Goal: Information Seeking & Learning: Understand process/instructions

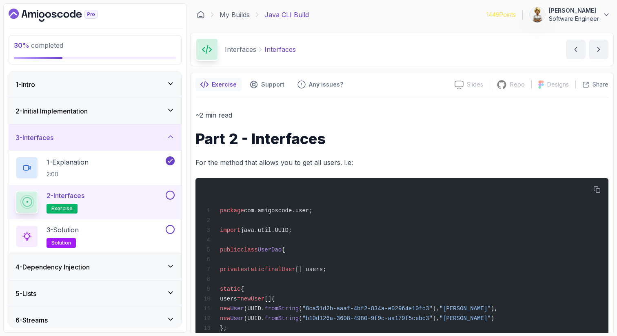
scroll to position [441, 0]
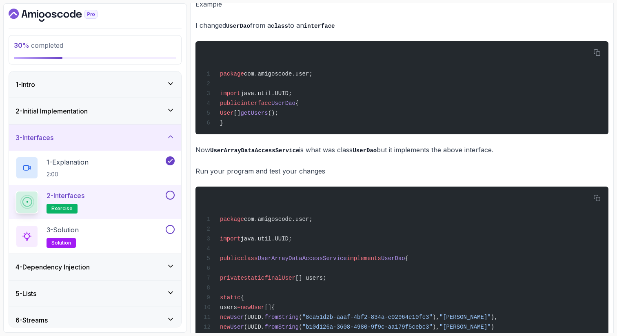
click at [300, 176] on p "Run your program and test your changes" at bounding box center [402, 170] width 413 height 11
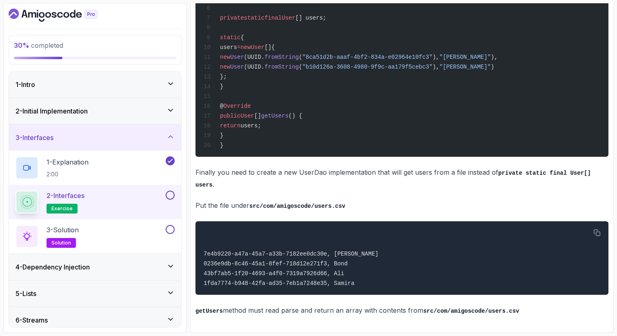
scroll to position [720, 0]
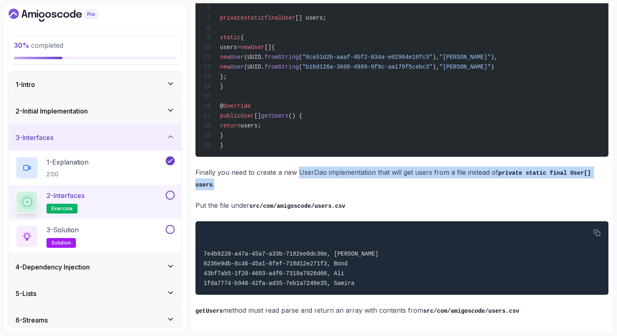
drag, startPoint x: 297, startPoint y: 171, endPoint x: 347, endPoint y: 180, distance: 50.9
click at [347, 180] on p "Finally you need to create a new UserDao implementation that will get users fro…" at bounding box center [402, 178] width 413 height 23
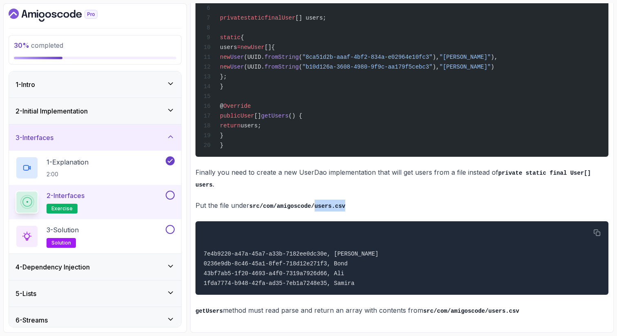
drag, startPoint x: 316, startPoint y: 203, endPoint x: 348, endPoint y: 203, distance: 32.2
click at [348, 203] on p "Put the file under src/com/amigoscode/users.csv" at bounding box center [402, 206] width 413 height 12
copy code "users.csv"
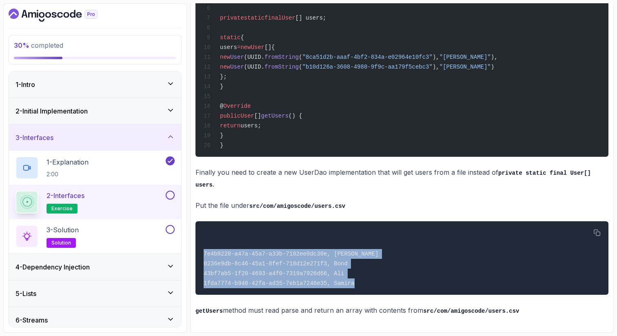
drag, startPoint x: 204, startPoint y: 253, endPoint x: 357, endPoint y: 295, distance: 158.6
copy div "7e4b9220-a47a-45a7-a33b-7182ee0dc30e, Leila 0236e9db-8c46-45a1-8fef-718d12e271f…"
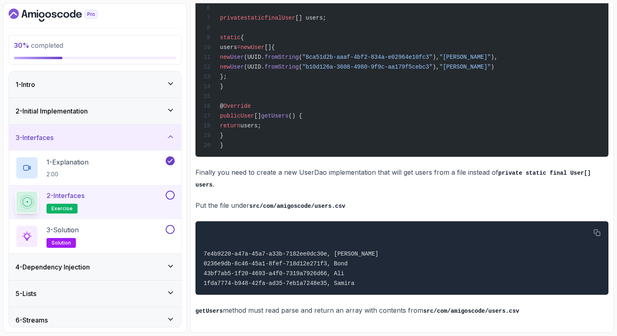
click at [251, 313] on p "getUsers method must read parse and return an array with contents from src/com/…" at bounding box center [402, 311] width 413 height 12
drag, startPoint x: 523, startPoint y: 311, endPoint x: 449, endPoint y: 312, distance: 73.9
click at [449, 312] on p "getUsers method must read parse and return an array with contents from src/com/…" at bounding box center [402, 311] width 413 height 12
click at [165, 14] on div at bounding box center [95, 15] width 173 height 13
click at [165, 12] on div at bounding box center [95, 15] width 173 height 13
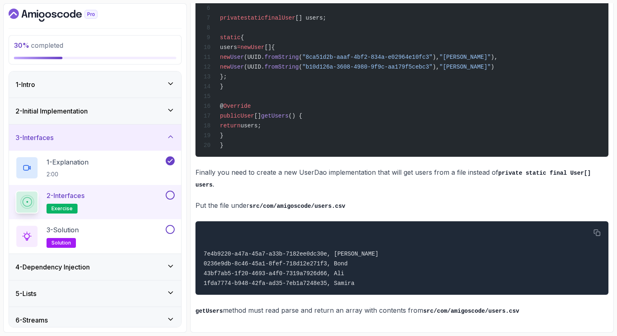
click at [178, 23] on div "30 % completed 1 - Intro 2 - Initial Implementation 3 - Interfaces 1 - Explanat…" at bounding box center [95, 167] width 184 height 329
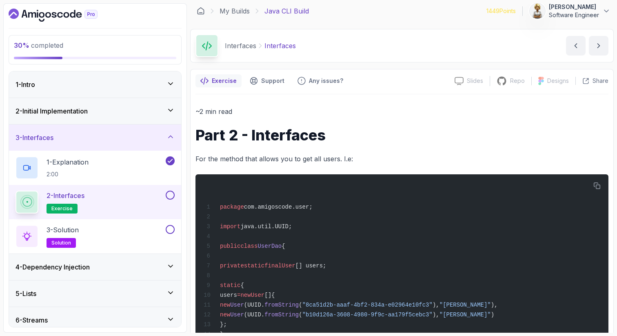
scroll to position [0, 0]
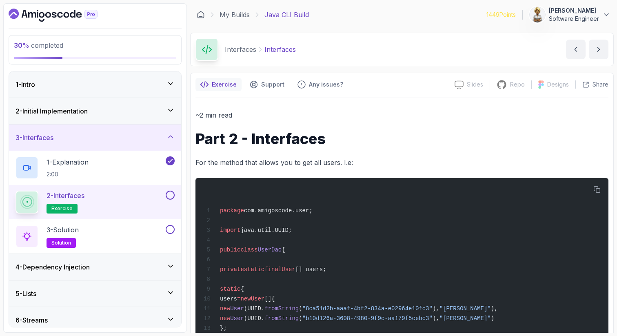
drag, startPoint x: 203, startPoint y: 15, endPoint x: 152, endPoint y: 1, distance: 52.9
click at [0, 0] on section "30 % completed 1 - Intro 2 - Initial Implementation 3 - Interfaces 1 - Explanat…" at bounding box center [308, 168] width 617 height 336
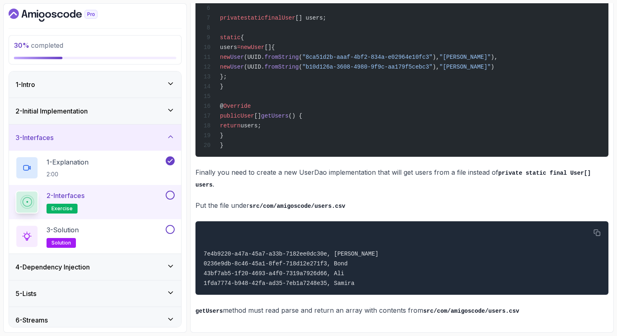
scroll to position [720, 0]
click at [171, 193] on button at bounding box center [170, 195] width 9 height 9
click at [170, 228] on button at bounding box center [170, 229] width 9 height 9
click at [133, 237] on div "3 - Solution solution" at bounding box center [90, 236] width 149 height 23
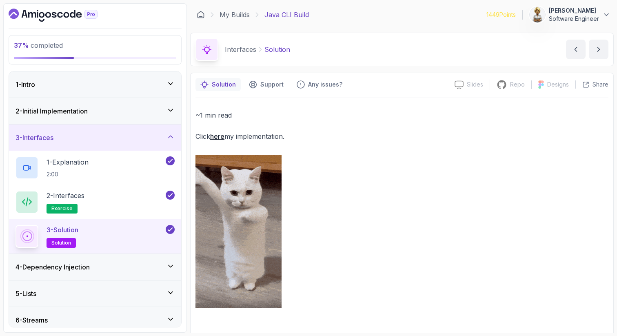
click at [218, 137] on link "here" at bounding box center [217, 136] width 14 height 8
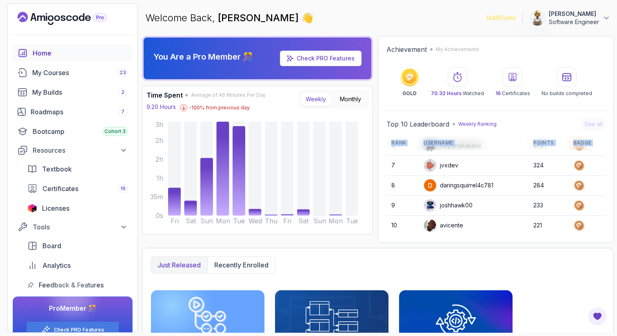
scroll to position [115, 0]
drag, startPoint x: 446, startPoint y: 215, endPoint x: 445, endPoint y: 235, distance: 20.4
click at [445, 235] on div "Top 10 Leaderboard Weekly Ranking See all Rank Username Points Badge 1 JacquesA…" at bounding box center [495, 176] width 227 height 124
click at [48, 69] on div "My Courses 23" at bounding box center [80, 73] width 96 height 10
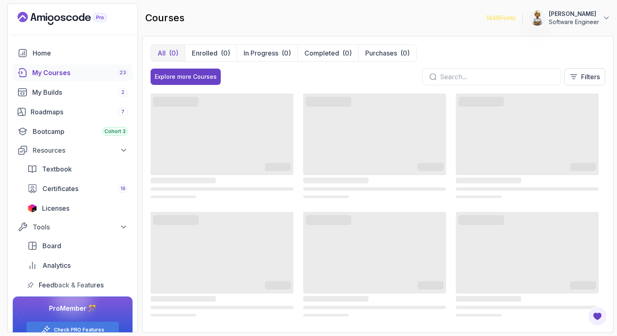
click at [461, 79] on input "text" at bounding box center [497, 77] width 114 height 10
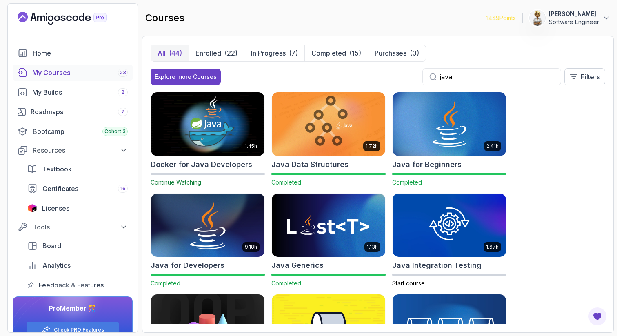
type input "java"
click at [221, 224] on img at bounding box center [207, 225] width 119 height 67
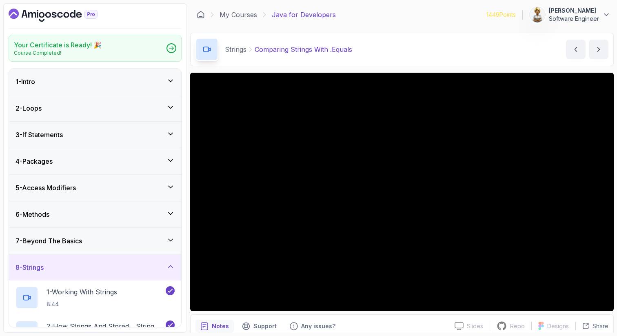
click at [168, 264] on icon at bounding box center [171, 266] width 8 height 8
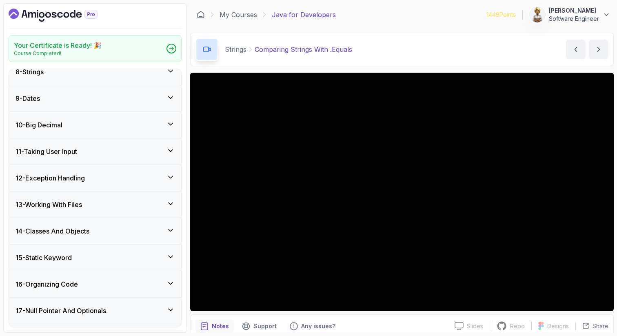
scroll to position [212, 0]
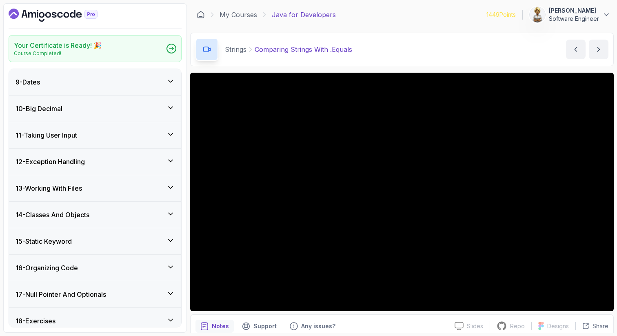
click at [169, 186] on icon at bounding box center [171, 187] width 8 height 8
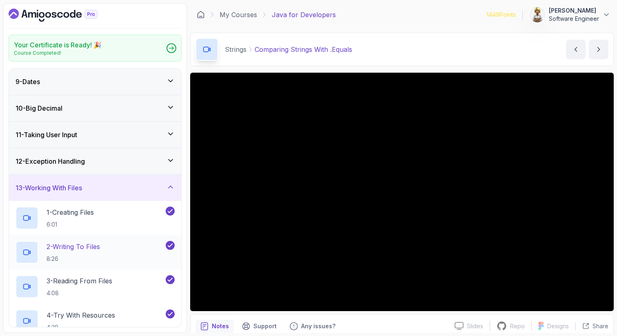
click at [123, 250] on div "2 - Writing To Files 8:26" at bounding box center [90, 252] width 149 height 23
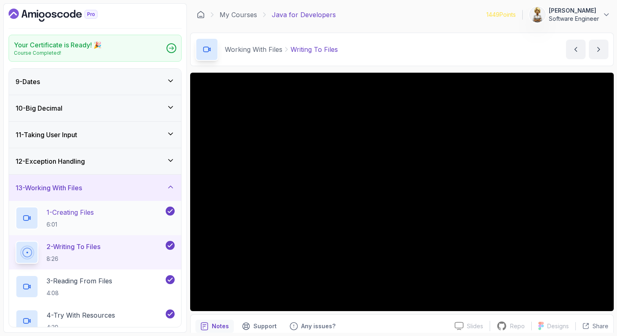
click at [119, 214] on div "1 - Creating Files 6:01" at bounding box center [90, 218] width 149 height 23
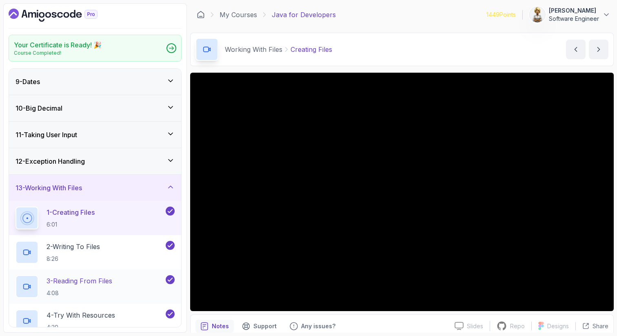
click at [103, 289] on p "4:08" at bounding box center [80, 293] width 66 height 8
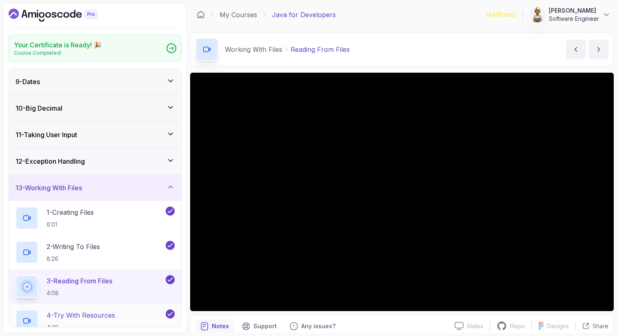
click at [100, 317] on p "4 - Try With Resources" at bounding box center [81, 315] width 69 height 10
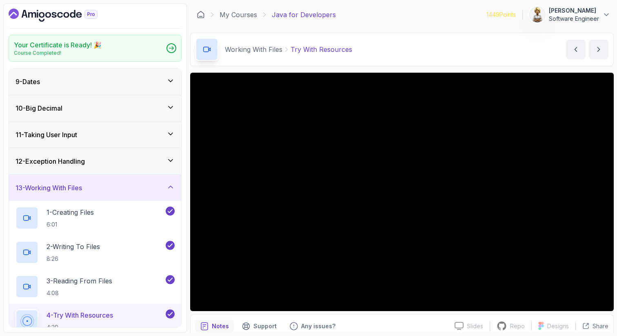
click at [109, 315] on p "4 - Try With Resources" at bounding box center [80, 315] width 67 height 10
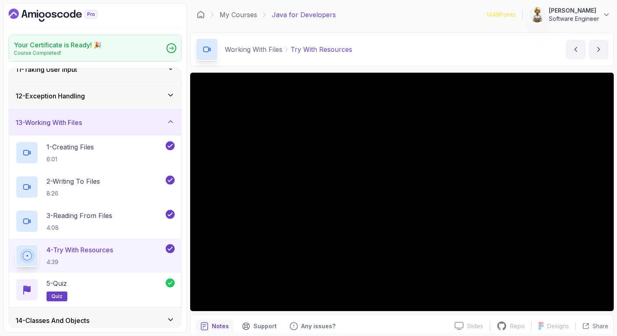
scroll to position [294, 0]
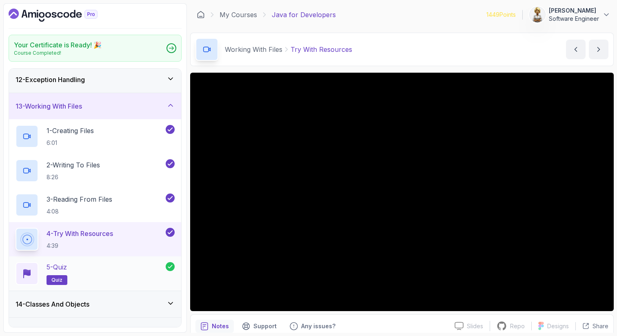
click at [88, 267] on div "5 - Quiz quiz" at bounding box center [91, 273] width 150 height 23
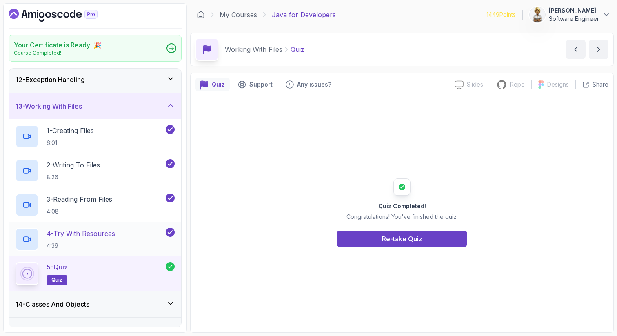
click at [90, 242] on p "4:39" at bounding box center [81, 246] width 69 height 8
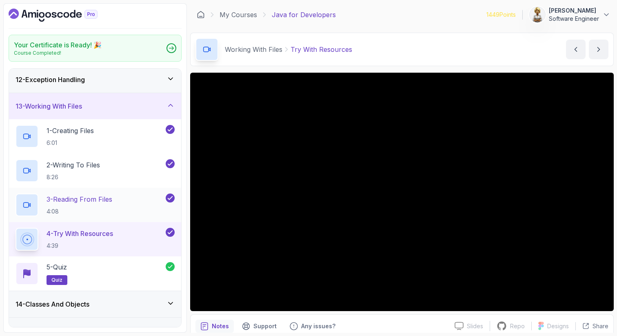
click at [106, 197] on p "3 - Reading From Files" at bounding box center [80, 199] width 66 height 10
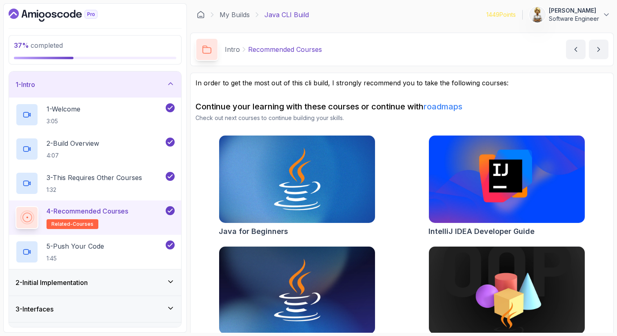
click at [166, 87] on div "1 - Intro" at bounding box center [95, 85] width 159 height 10
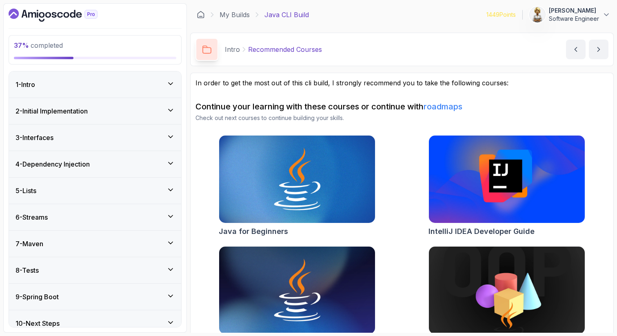
click at [174, 136] on icon at bounding box center [171, 137] width 8 height 8
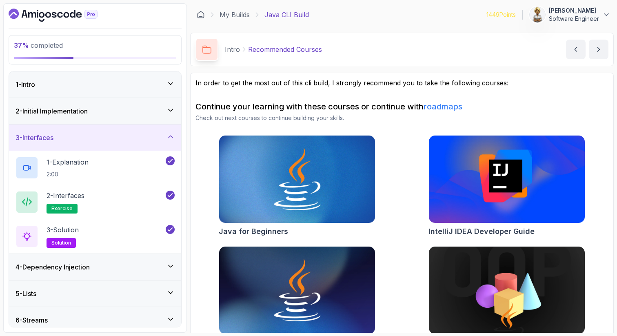
click at [172, 137] on icon at bounding box center [171, 137] width 4 height 2
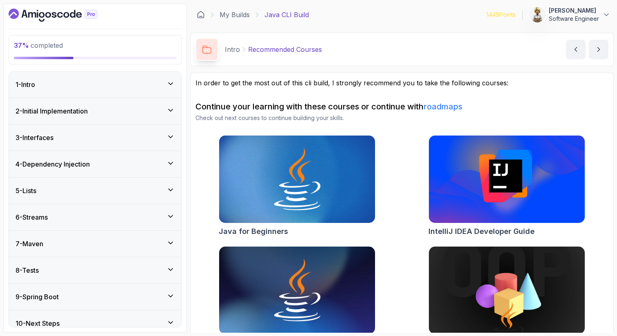
click at [172, 162] on icon at bounding box center [171, 163] width 8 height 8
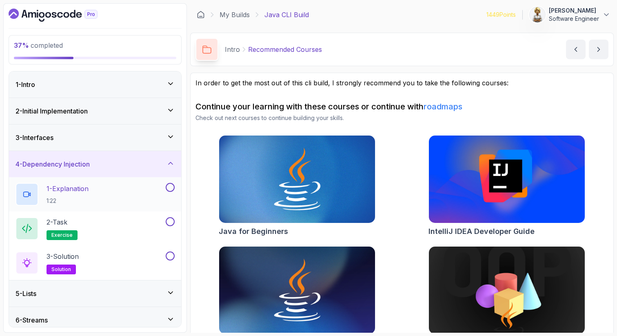
click at [118, 187] on div "1 - Explanation 1:22" at bounding box center [90, 194] width 149 height 23
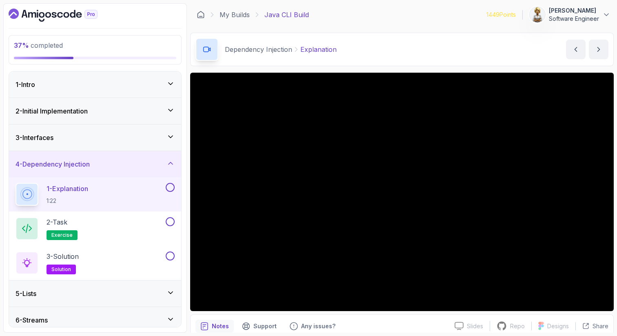
click at [218, 327] on p "Notes" at bounding box center [220, 326] width 17 height 8
click at [138, 225] on div "2 - Task exercise" at bounding box center [90, 228] width 149 height 23
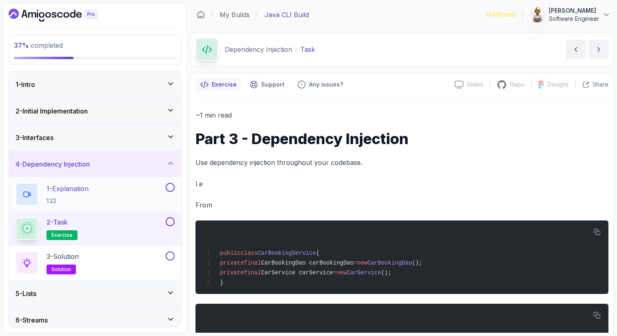
click at [170, 187] on button at bounding box center [170, 187] width 9 height 9
click at [347, 162] on p "Use dependency injection throughout your codebase." at bounding box center [402, 162] width 413 height 11
click at [297, 244] on div "public class CarBookingService { private final CarBookingDao carBookingDao = ne…" at bounding box center [402, 257] width 400 height 64
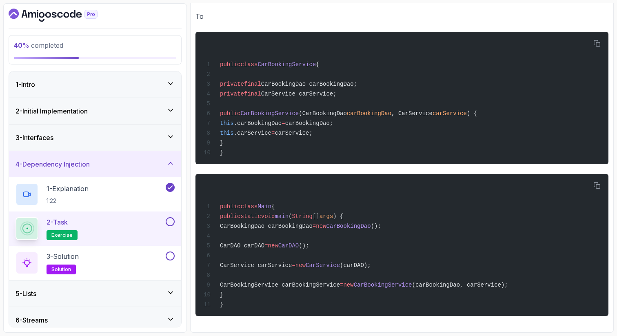
scroll to position [398, 0]
click at [258, 264] on span "CarService carService" at bounding box center [256, 265] width 72 height 7
click at [292, 264] on span "CarService carService" at bounding box center [256, 265] width 72 height 7
click at [340, 266] on span "CarService" at bounding box center [323, 265] width 34 height 7
click at [280, 284] on span "CarBookingService carBookingService" at bounding box center [280, 285] width 120 height 7
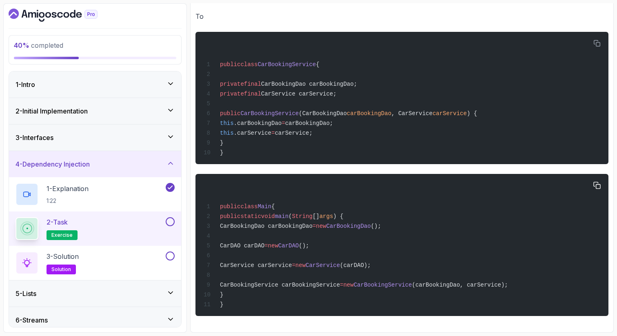
click at [335, 287] on span "CarBookingService carBookingService" at bounding box center [280, 285] width 120 height 7
click at [581, 120] on div "public class CarBookingService { private final CarBookingDao carBookingDao; pri…" at bounding box center [402, 98] width 400 height 122
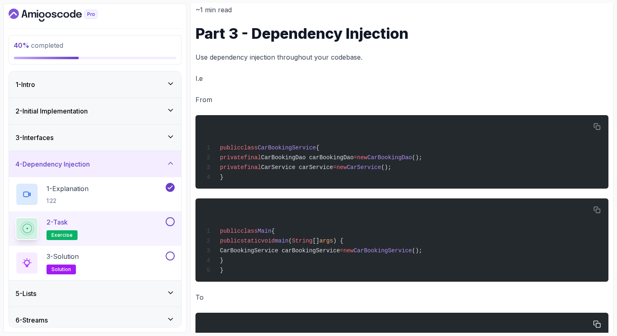
scroll to position [104, 0]
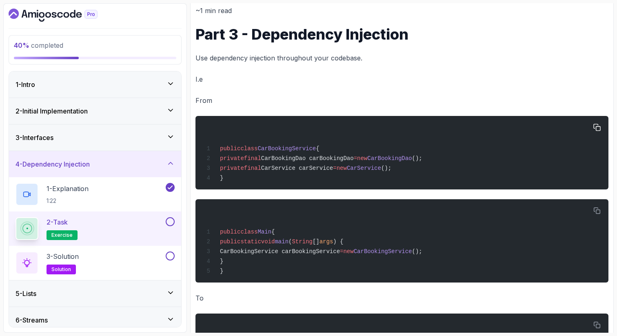
click at [292, 162] on span "CarBookingDao carBookingDao" at bounding box center [307, 158] width 93 height 7
click at [260, 254] on span "CarBookingService carBookingService" at bounding box center [280, 251] width 120 height 7
click at [293, 255] on span "CarBookingService carBookingService" at bounding box center [280, 251] width 120 height 7
click at [331, 85] on div "~1 min read Part 3 - Dependency Injection Use dependency injection throughout y…" at bounding box center [402, 301] width 413 height 593
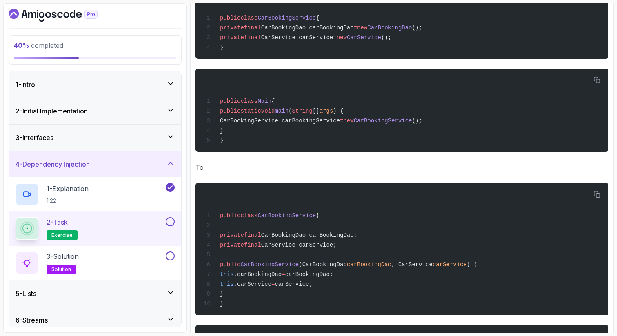
scroll to position [251, 0]
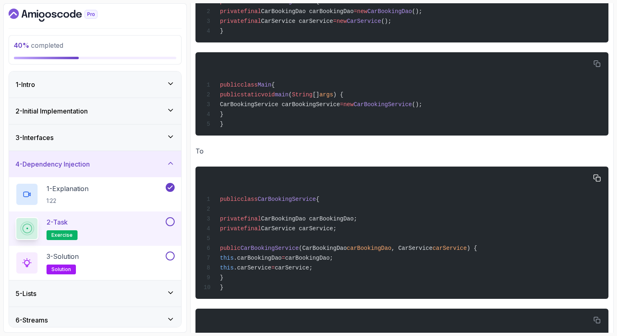
click at [298, 222] on span "CarBookingDao carBookingDao;" at bounding box center [309, 219] width 96 height 7
click at [295, 201] on span "CarBookingService" at bounding box center [287, 199] width 58 height 7
click at [323, 284] on div "public class CarBookingService { private final CarBookingDao carBookingDao; pri…" at bounding box center [402, 232] width 400 height 122
click at [583, 154] on p "To" at bounding box center [402, 150] width 413 height 11
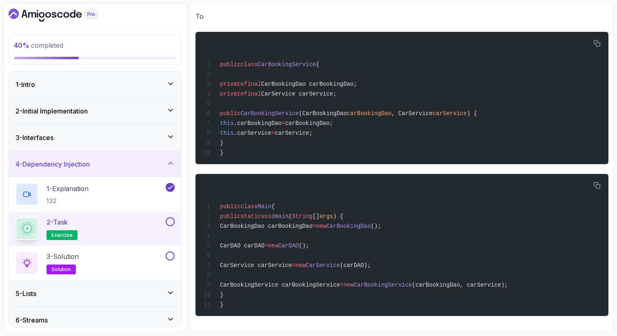
scroll to position [398, 0]
click at [278, 223] on span "CarBookingDao carBookingDao" at bounding box center [266, 226] width 93 height 7
click at [313, 224] on span "CarBookingDao carBookingDao" at bounding box center [266, 226] width 93 height 7
drag, startPoint x: 248, startPoint y: 223, endPoint x: 333, endPoint y: 228, distance: 85.4
click at [334, 228] on div "public class Main { public static void main ( String [] args ) { CarBookingDao …" at bounding box center [402, 245] width 400 height 132
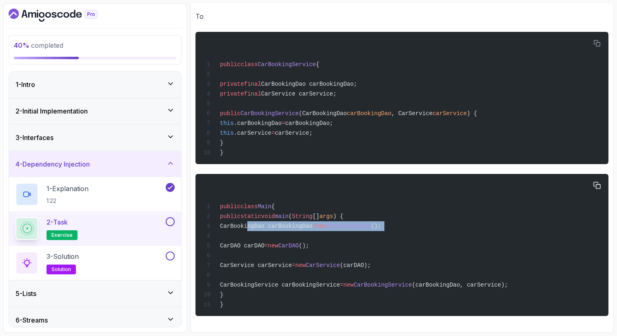
copy code "CarBookingDao carBookingDao = new CarBookingDao ();"
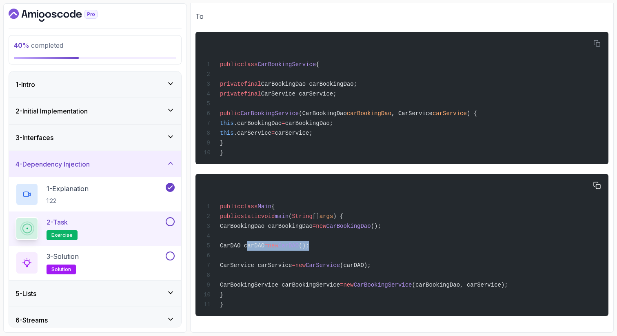
drag, startPoint x: 348, startPoint y: 241, endPoint x: 247, endPoint y: 244, distance: 101.3
click at [247, 244] on div "public class Main { public static void main ( String [] args ) { CarBookingDao …" at bounding box center [402, 245] width 400 height 132
copy span "CarDAO carDAO = new CarDAO ();"
click at [258, 262] on span "CarService carService" at bounding box center [256, 265] width 72 height 7
drag, startPoint x: 286, startPoint y: 264, endPoint x: 396, endPoint y: 262, distance: 110.2
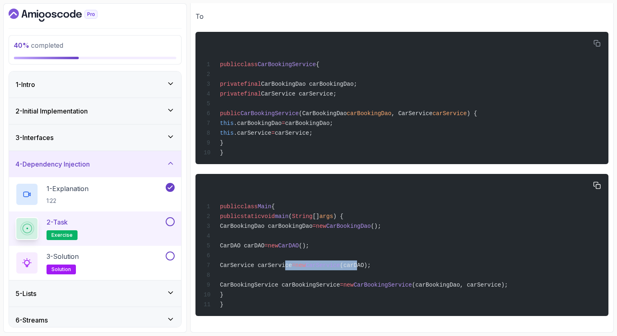
click at [371, 262] on span "CarService carService = new CarService (carDAO);" at bounding box center [287, 265] width 167 height 7
drag, startPoint x: 414, startPoint y: 263, endPoint x: 285, endPoint y: 264, distance: 129.0
click at [285, 264] on div "public class Main { public static void main ( String [] args ) { CarBookingDao …" at bounding box center [402, 245] width 400 height 132
copy span "carService = new CarService (carDAO);"
click at [352, 249] on div "public class Main { public static void main ( String [] args ) { CarBookingDao …" at bounding box center [402, 245] width 400 height 132
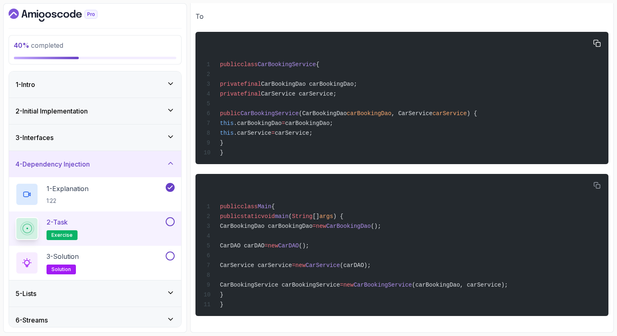
click at [398, 44] on div "public class CarBookingService { private final CarBookingDao carBookingDao; pri…" at bounding box center [402, 98] width 400 height 122
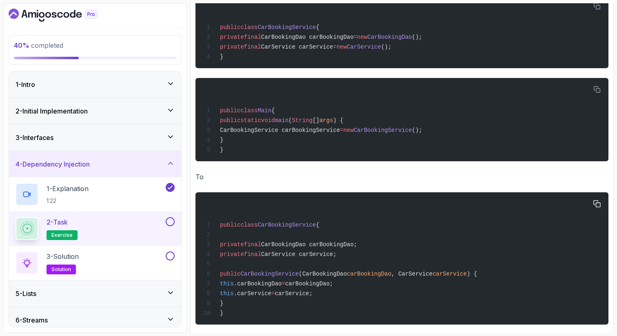
scroll to position [219, 0]
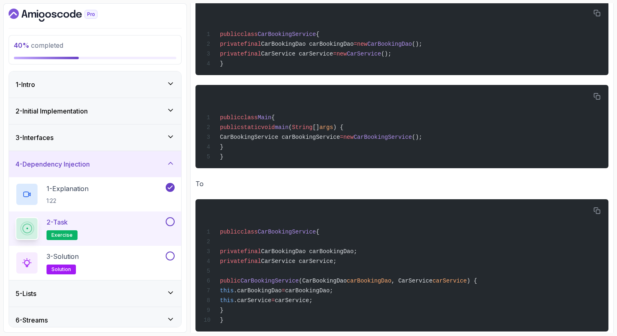
click at [171, 222] on button at bounding box center [170, 221] width 9 height 9
click at [141, 257] on div "3 - Solution solution" at bounding box center [90, 262] width 149 height 23
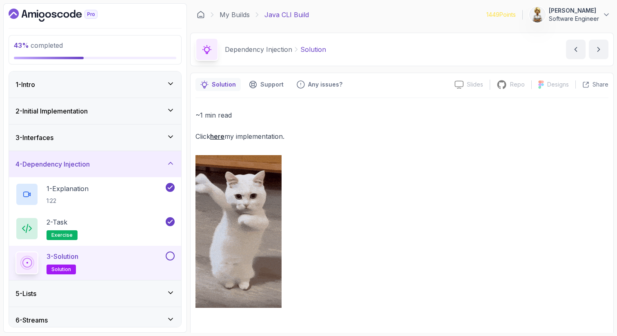
click at [222, 138] on link "here" at bounding box center [217, 136] width 14 height 8
